Goal: Navigation & Orientation: Find specific page/section

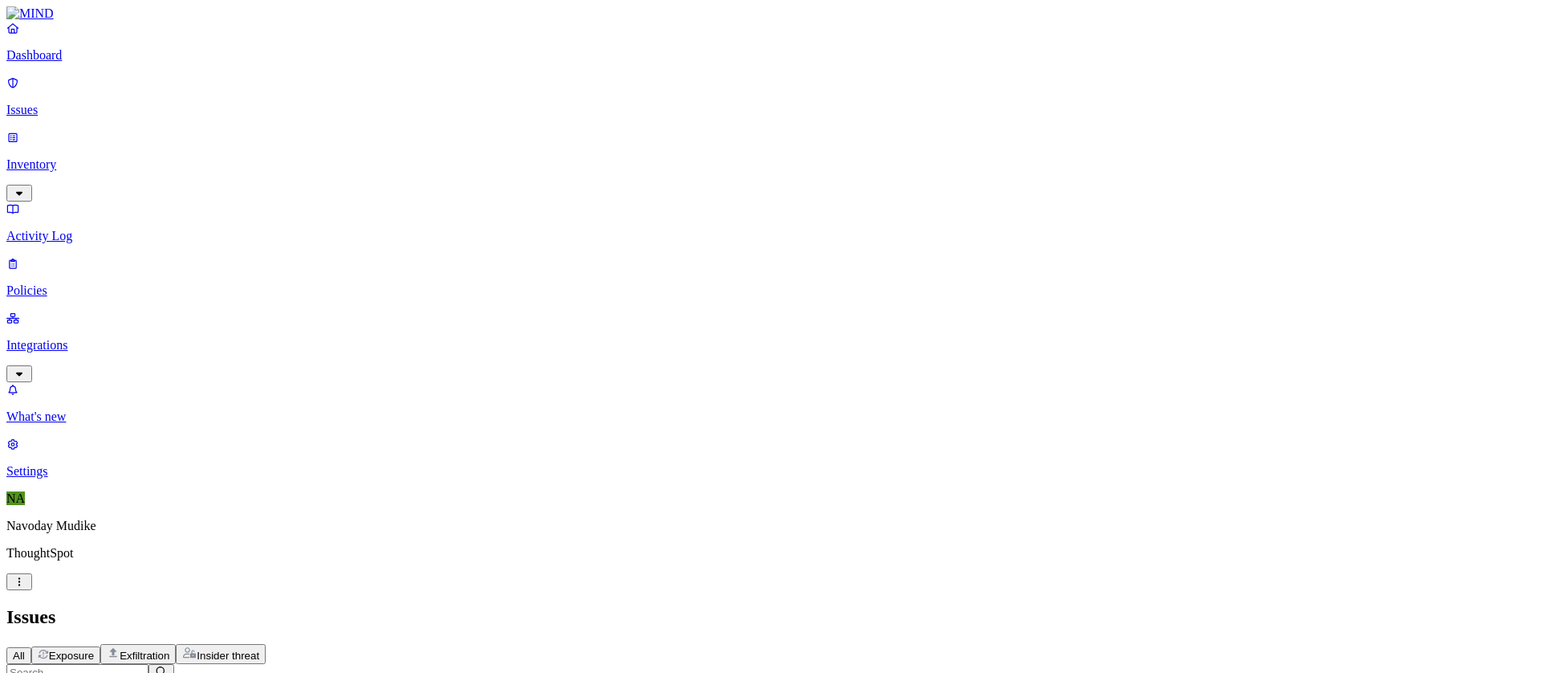
click at [77, 63] on p "Dashboard" at bounding box center [770, 55] width 1528 height 14
click at [901, 606] on h2 "Dashboard" at bounding box center [770, 617] width 1528 height 22
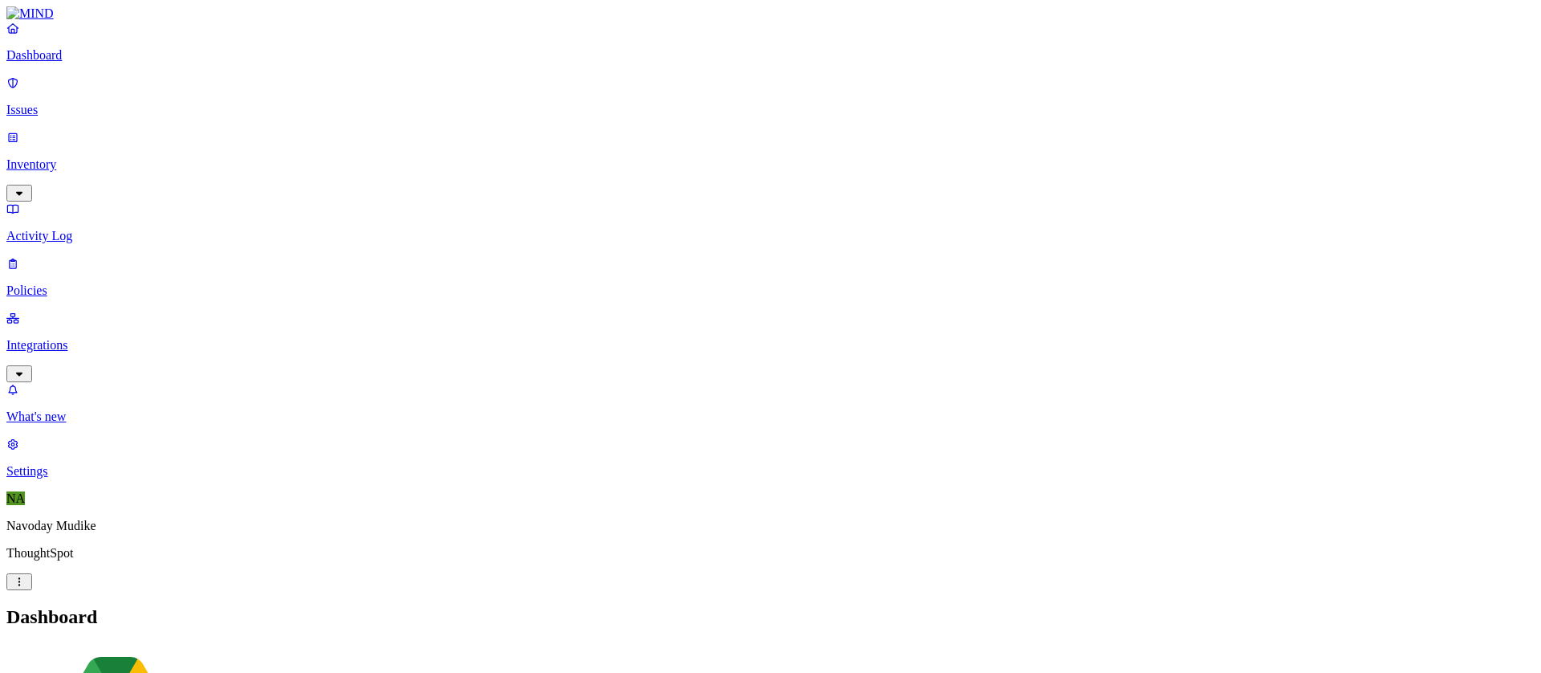
click at [105, 103] on p "Issues" at bounding box center [770, 110] width 1528 height 14
click at [1061, 606] on h2 "Issues" at bounding box center [770, 617] width 1528 height 22
